Goal: Information Seeking & Learning: Get advice/opinions

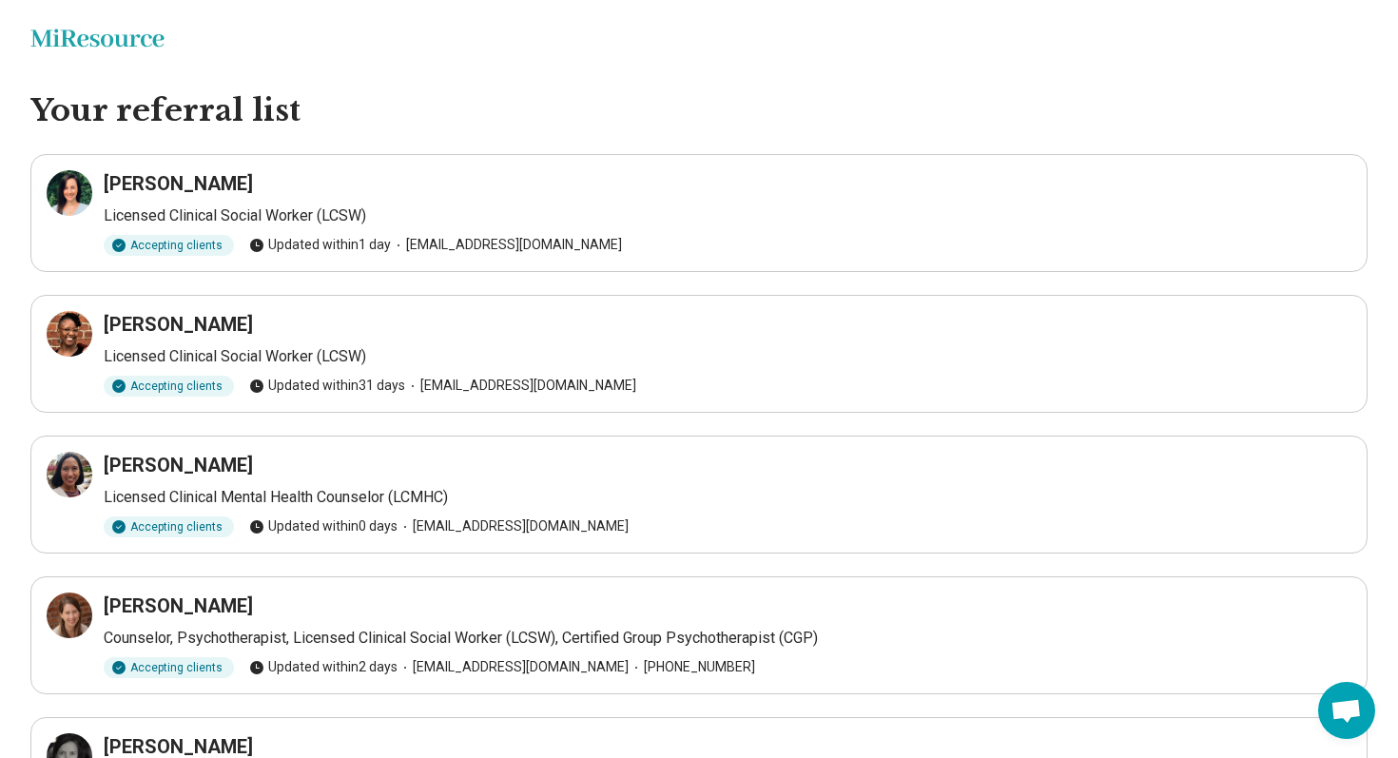
click at [151, 189] on h3 "Christine Schneider" at bounding box center [178, 183] width 149 height 27
click at [133, 184] on h3 "Christine Schneider" at bounding box center [178, 183] width 149 height 27
click at [69, 184] on icon at bounding box center [69, 193] width 23 height 23
click at [72, 341] on icon at bounding box center [69, 333] width 17 height 17
click at [74, 485] on icon at bounding box center [69, 474] width 23 height 23
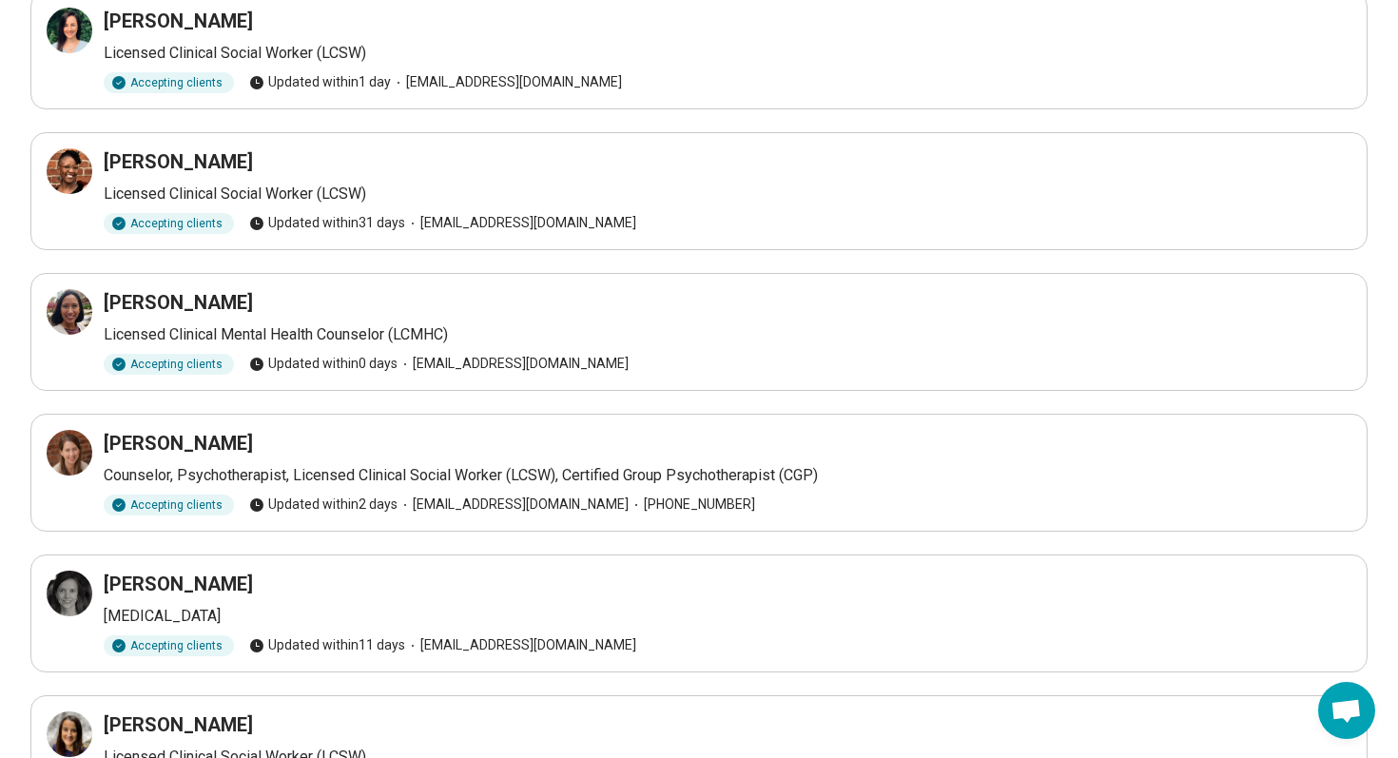
scroll to position [230, 0]
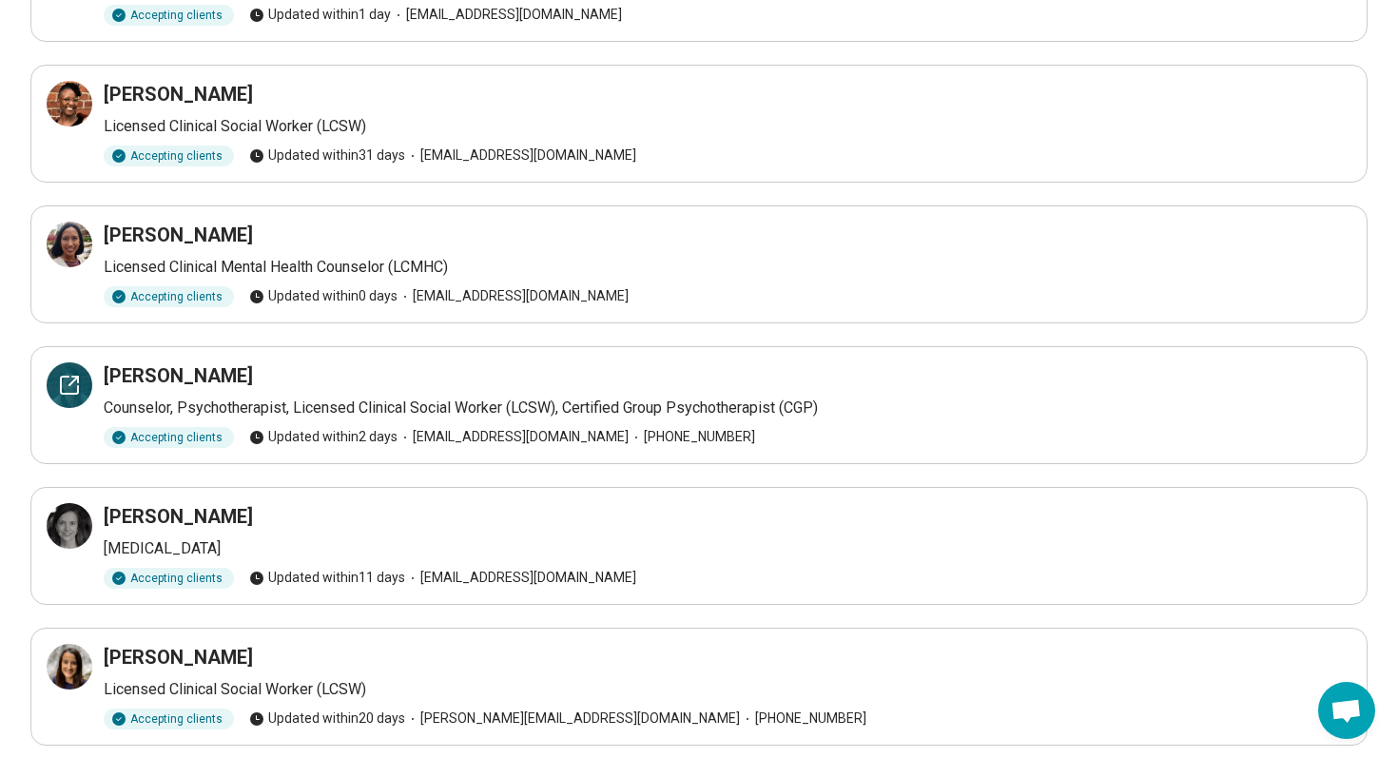
click at [77, 389] on icon at bounding box center [69, 384] width 17 height 17
click at [70, 530] on icon at bounding box center [69, 525] width 23 height 23
click at [77, 666] on icon at bounding box center [69, 666] width 17 height 17
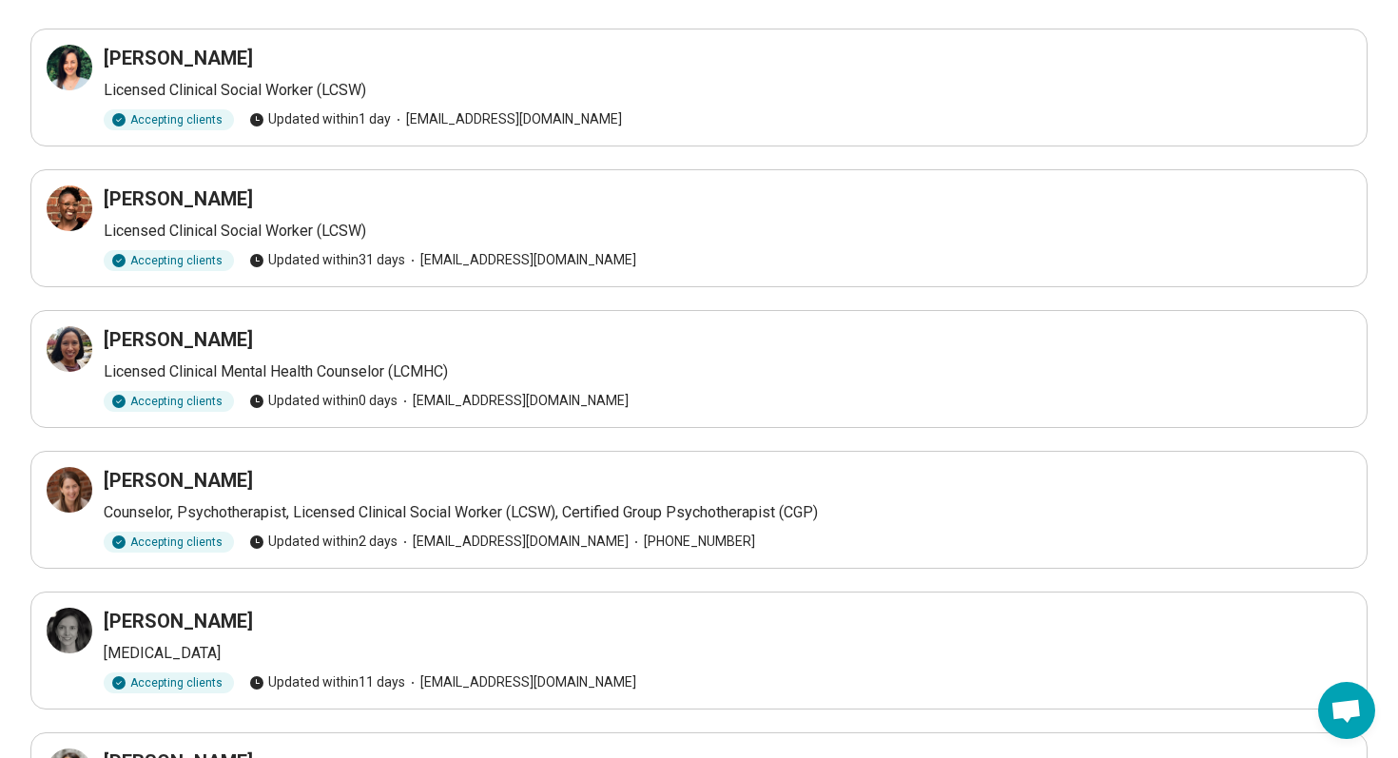
scroll to position [0, 0]
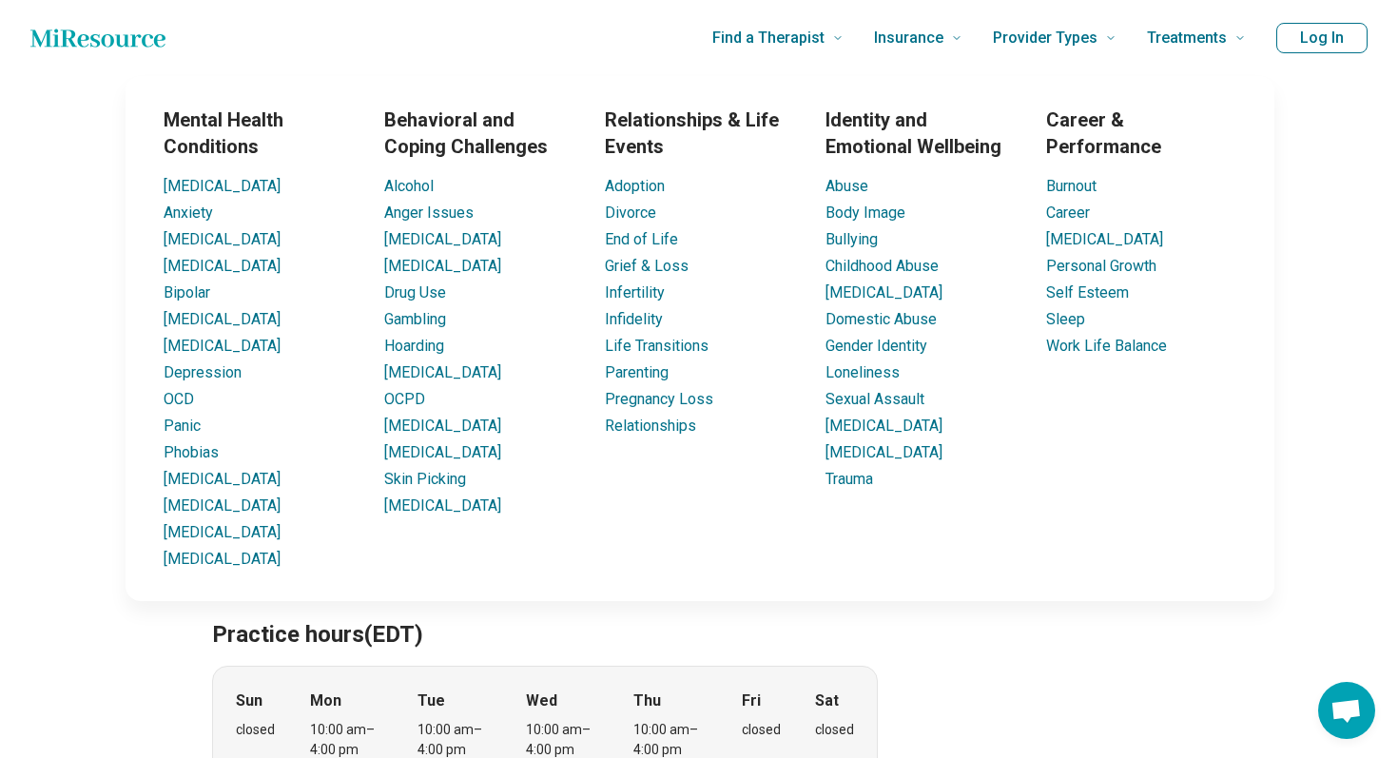
click at [42, 501] on div "Mental Health Conditions ADHD Anxiety Anorexia Autism Bipolar Binge Eating Buli…" at bounding box center [699, 338] width 1377 height 525
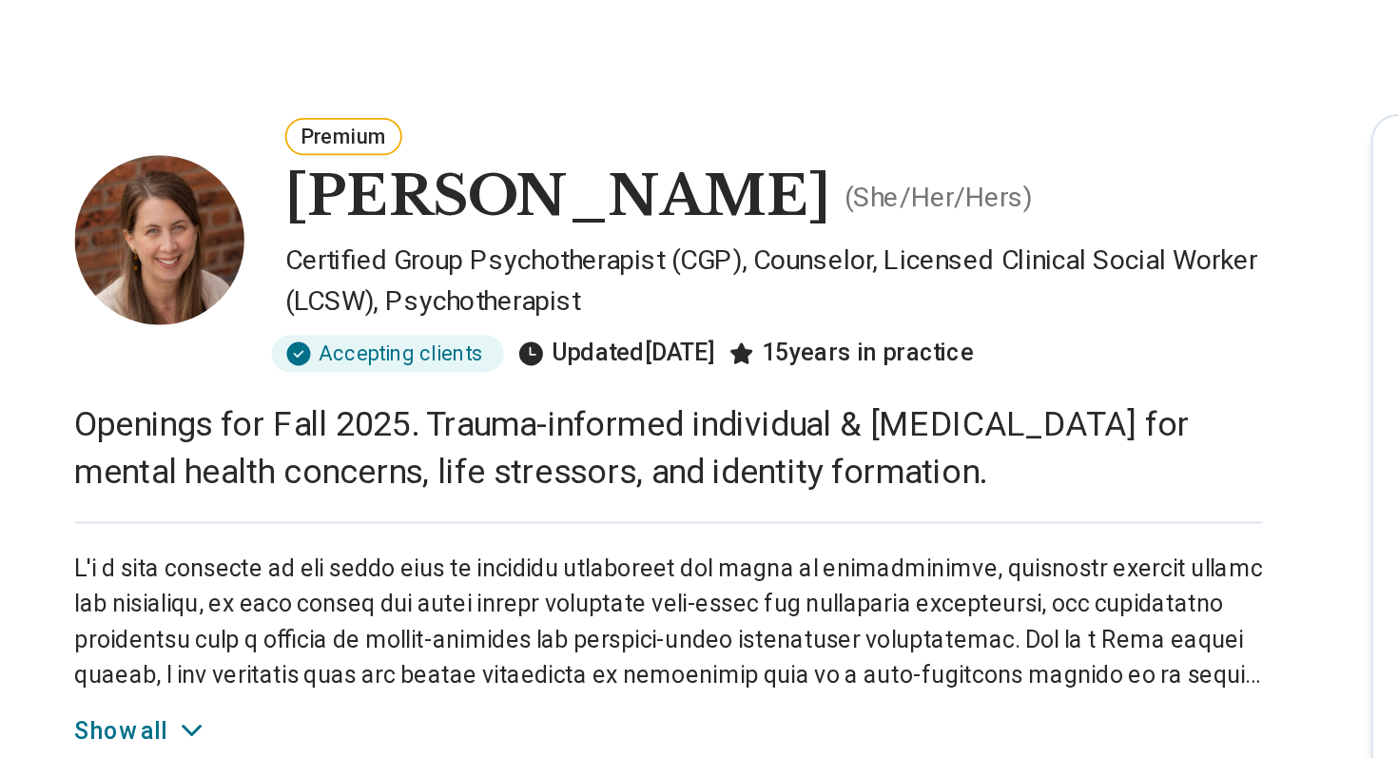
click at [228, 449] on button "Show all" at bounding box center [249, 456] width 75 height 20
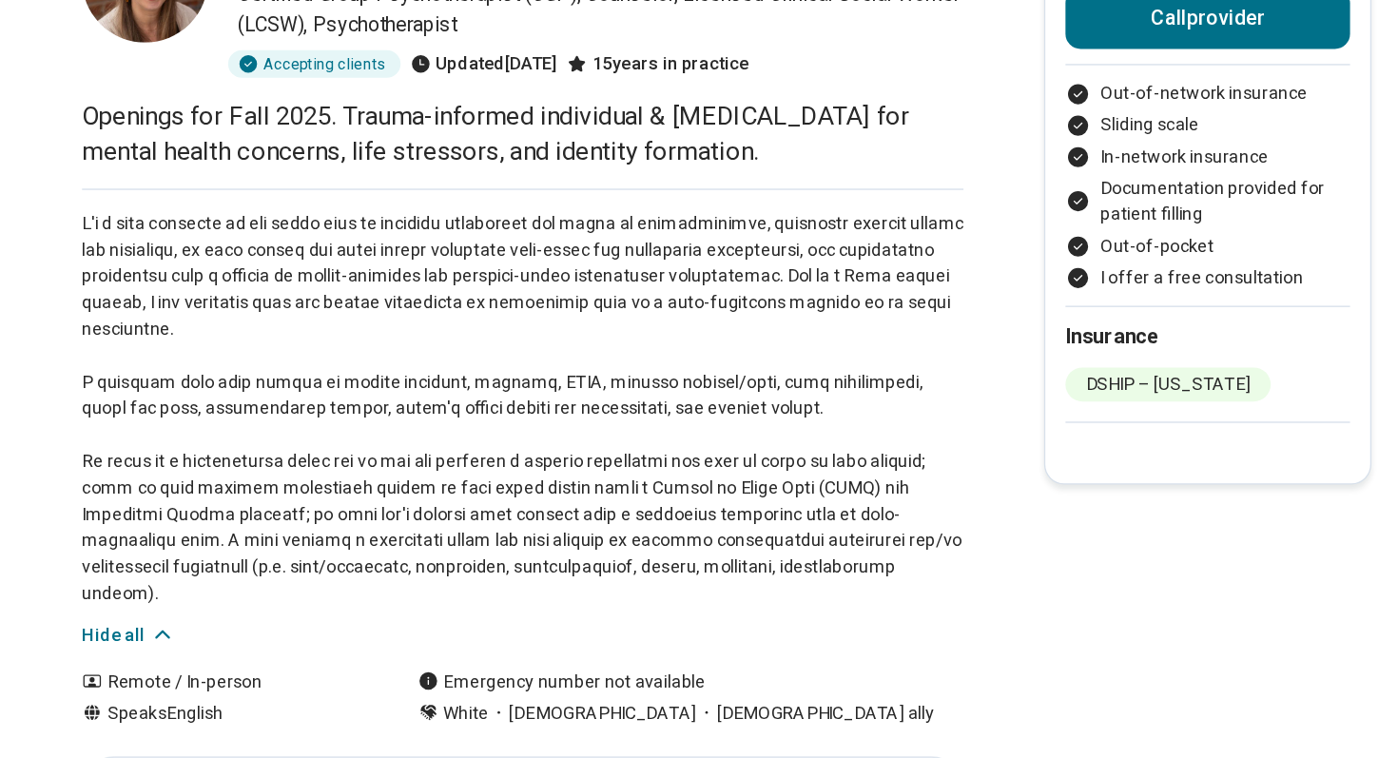
scroll to position [14, 0]
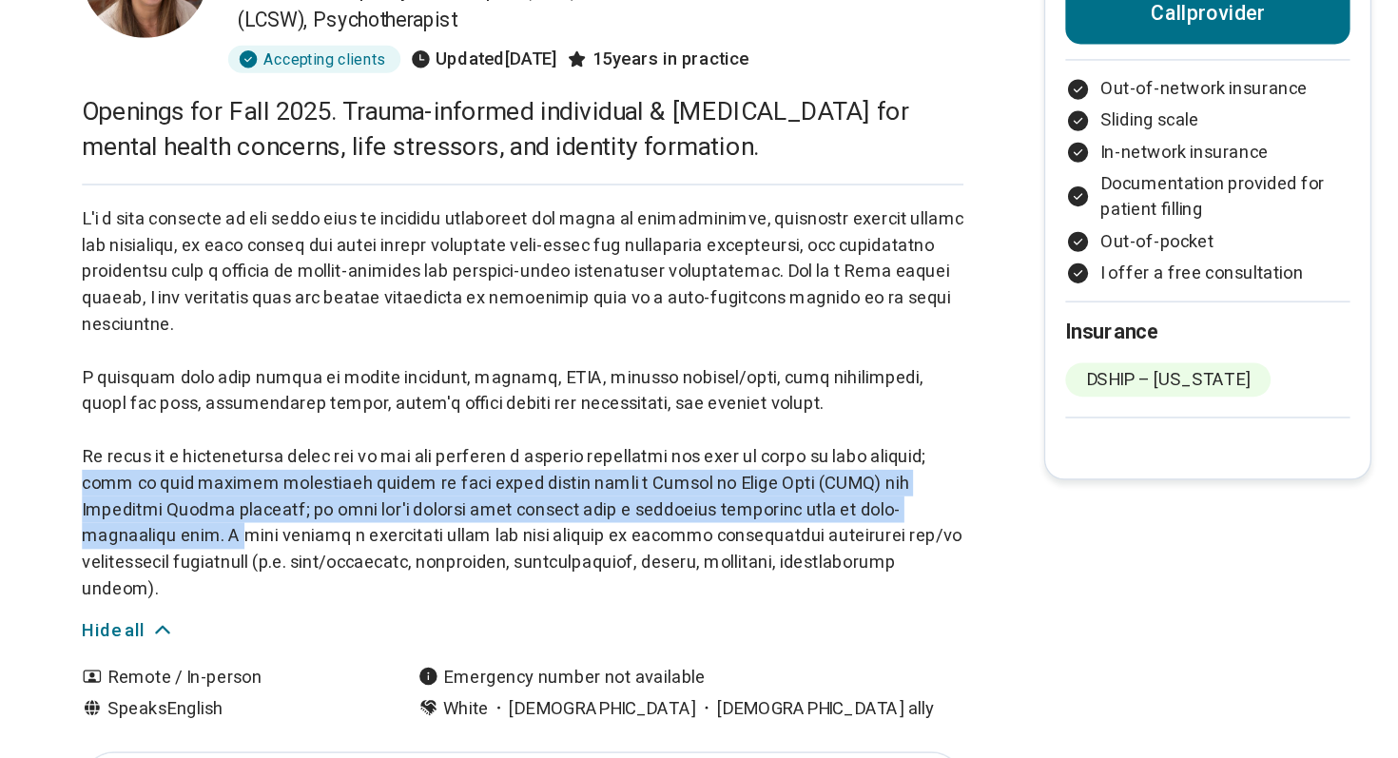
drag, startPoint x: 190, startPoint y: 558, endPoint x: 202, endPoint y: 595, distance: 39.1
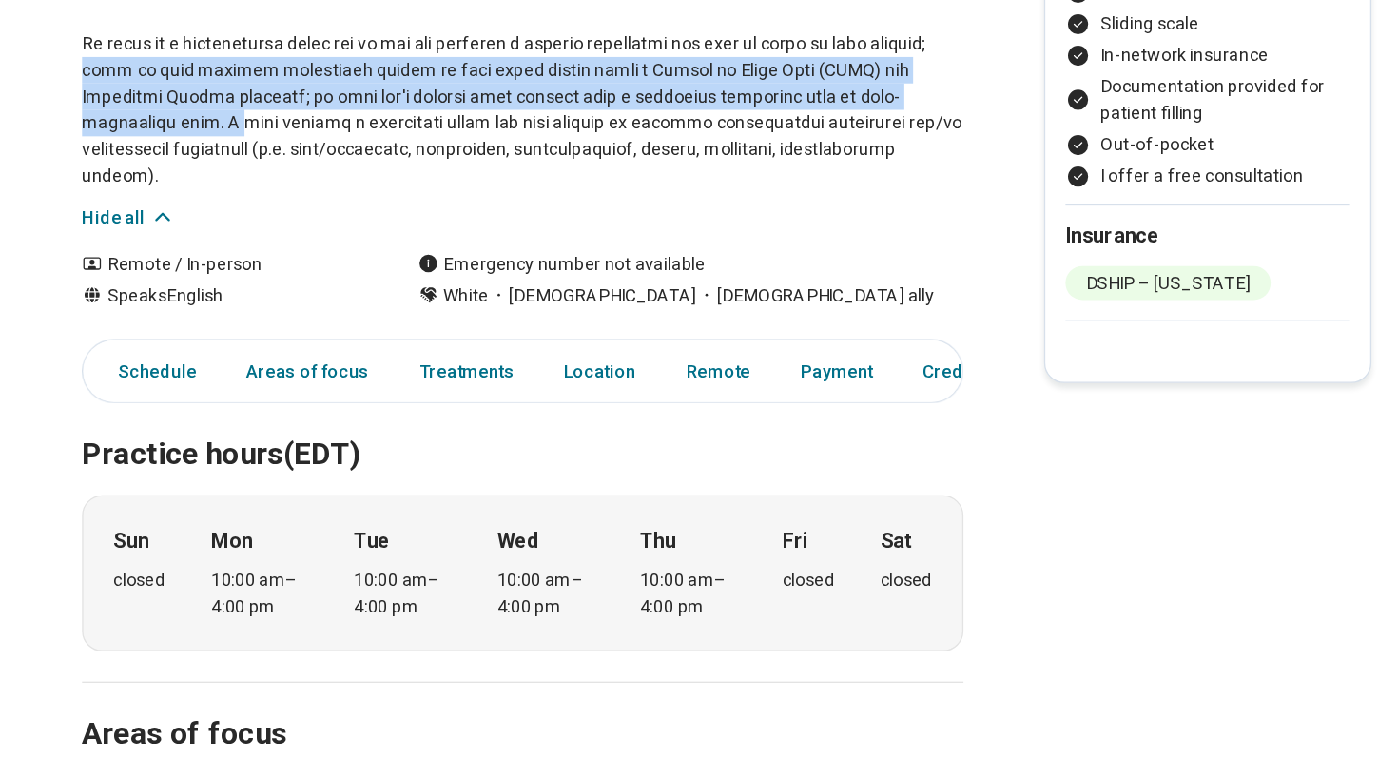
scroll to position [0, 0]
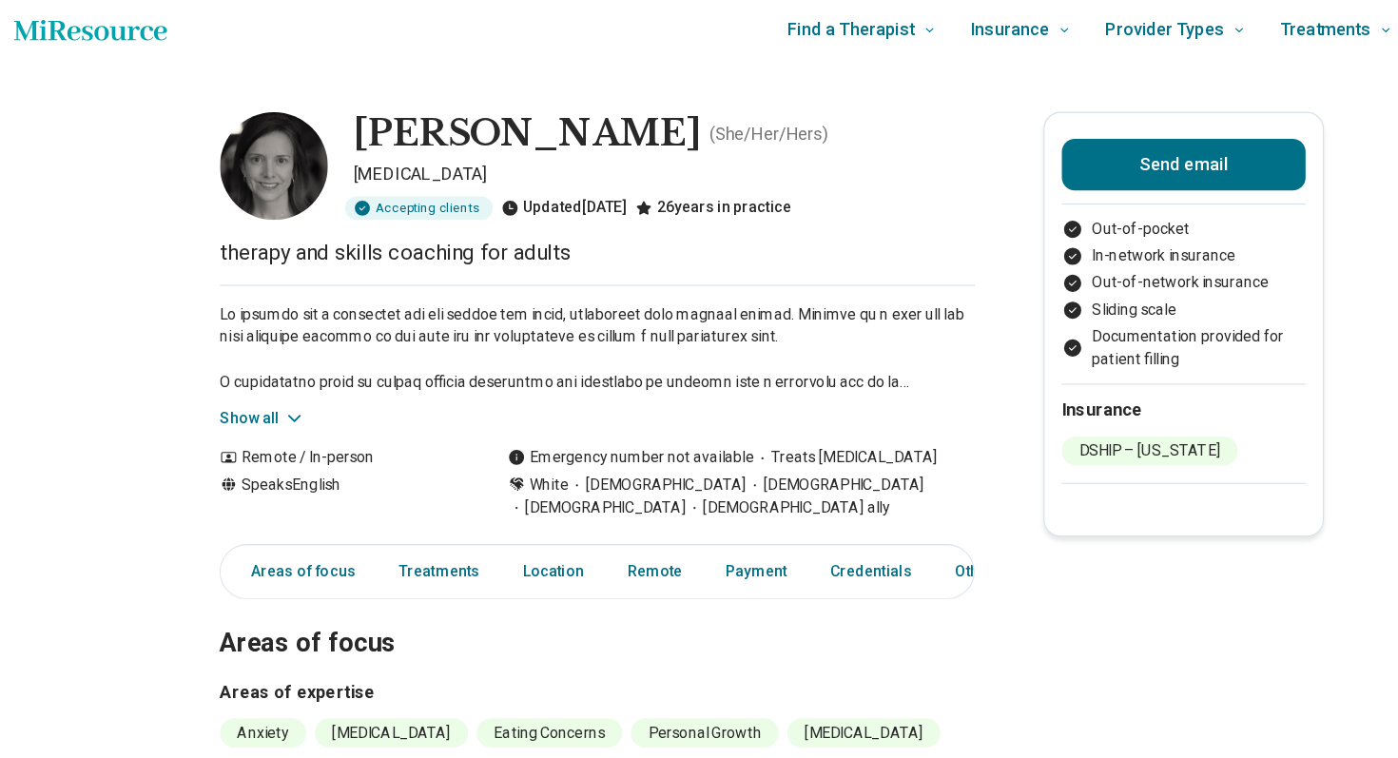
click at [230, 380] on button "Show all" at bounding box center [249, 380] width 75 height 20
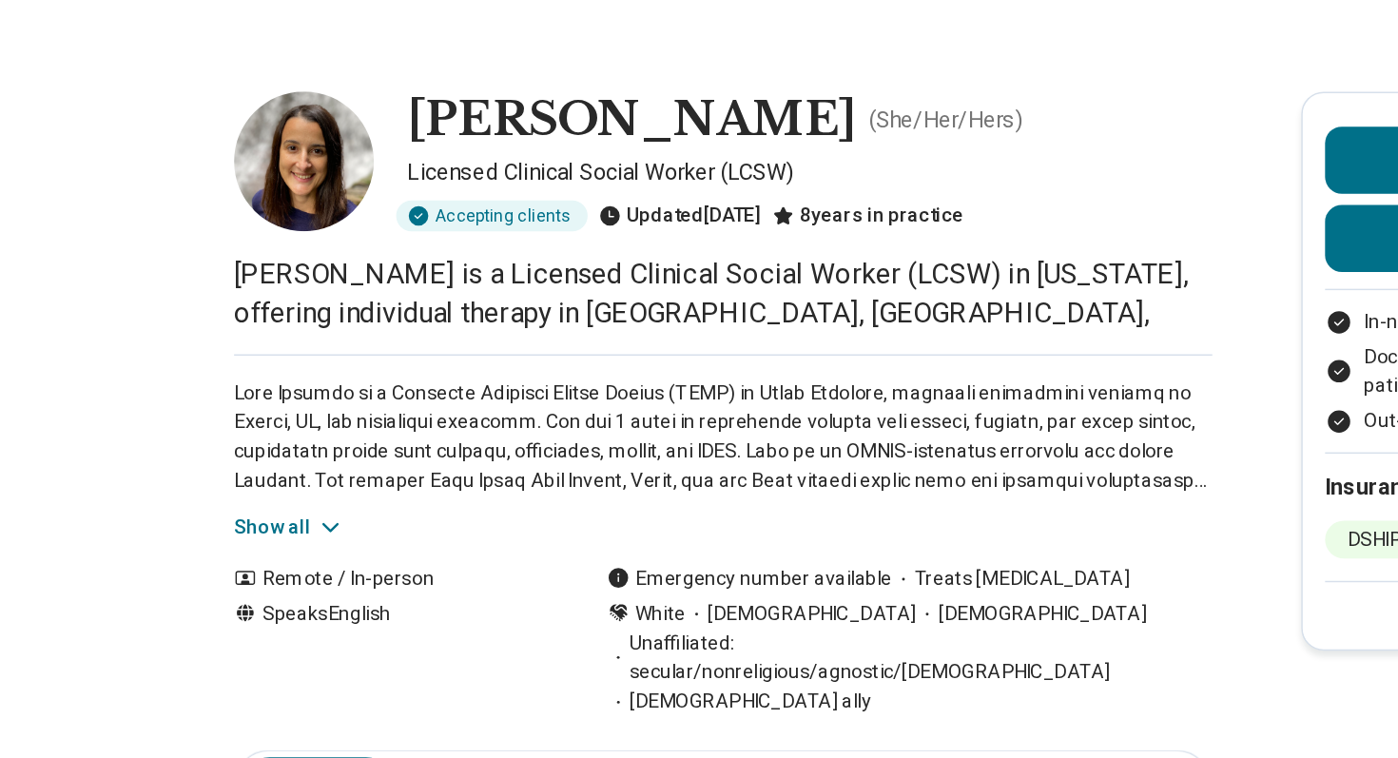
click at [216, 395] on div "Show all" at bounding box center [544, 352] width 665 height 127
click at [217, 410] on button "Show all" at bounding box center [249, 406] width 75 height 20
